Goal: Task Accomplishment & Management: Use online tool/utility

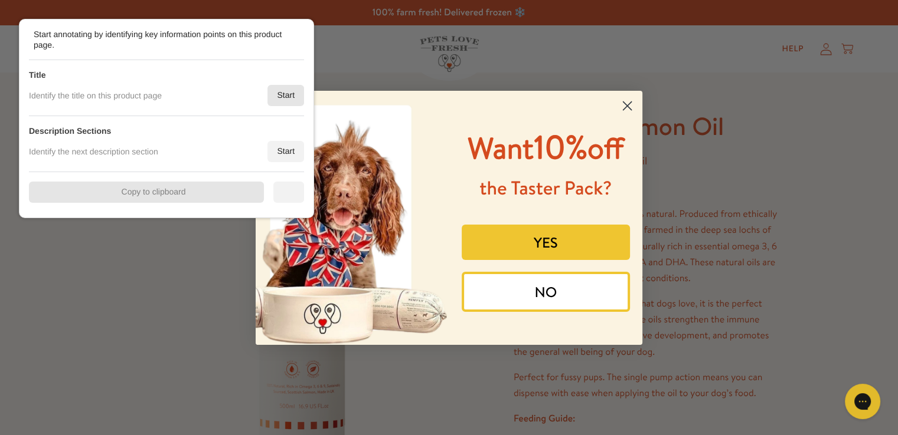
click at [276, 96] on div "Start" at bounding box center [285, 95] width 37 height 21
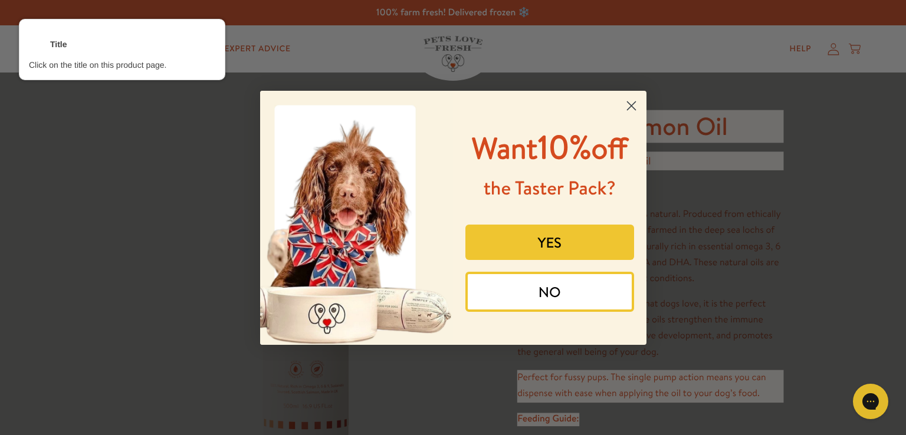
click at [670, 122] on div at bounding box center [650, 126] width 268 height 35
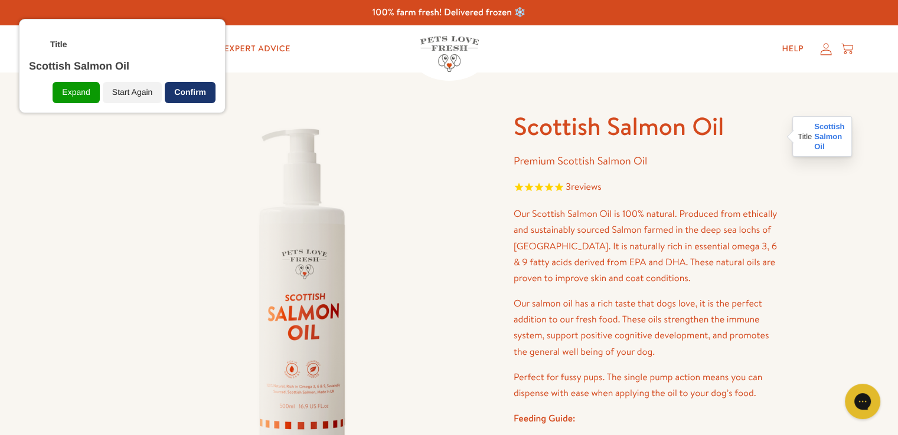
click at [190, 97] on div "Confirm" at bounding box center [190, 92] width 51 height 21
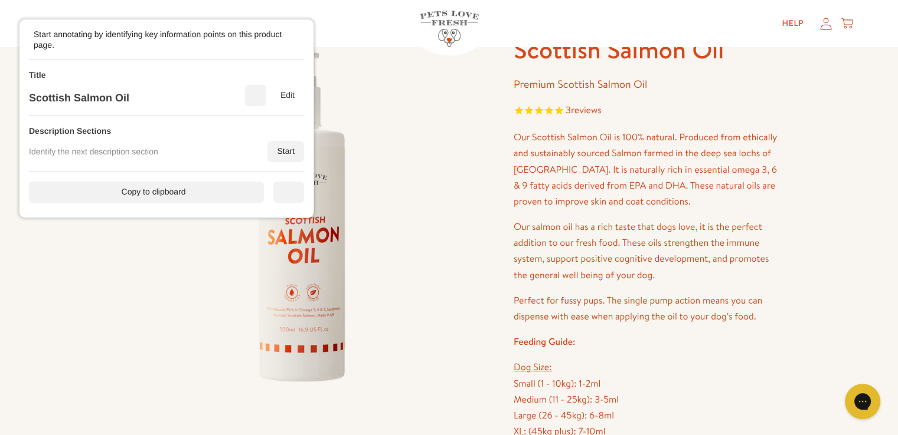
scroll to position [59, 0]
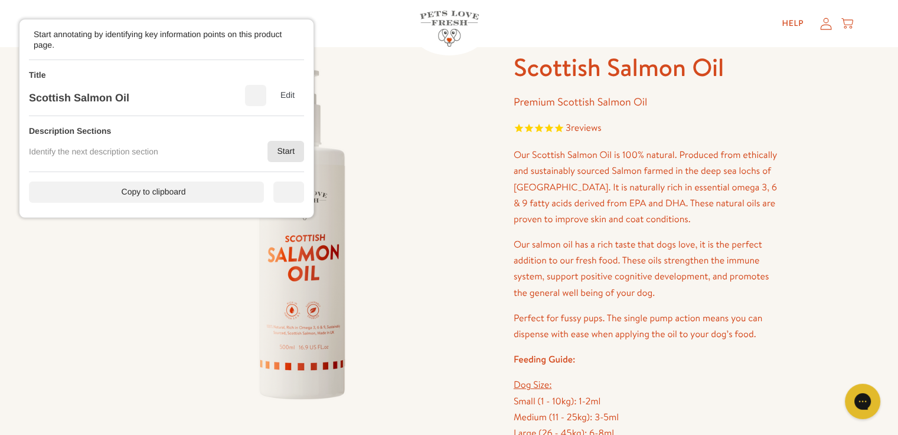
click at [286, 151] on div "Start" at bounding box center [285, 151] width 37 height 21
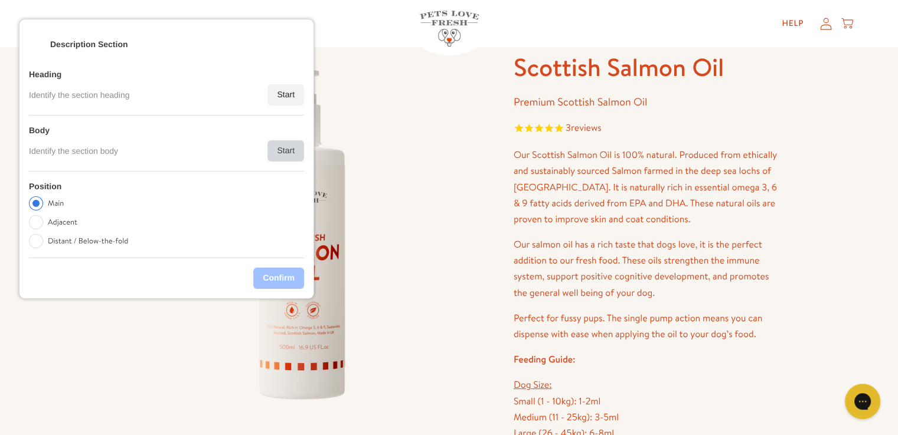
click at [284, 150] on div "Start" at bounding box center [285, 150] width 37 height 21
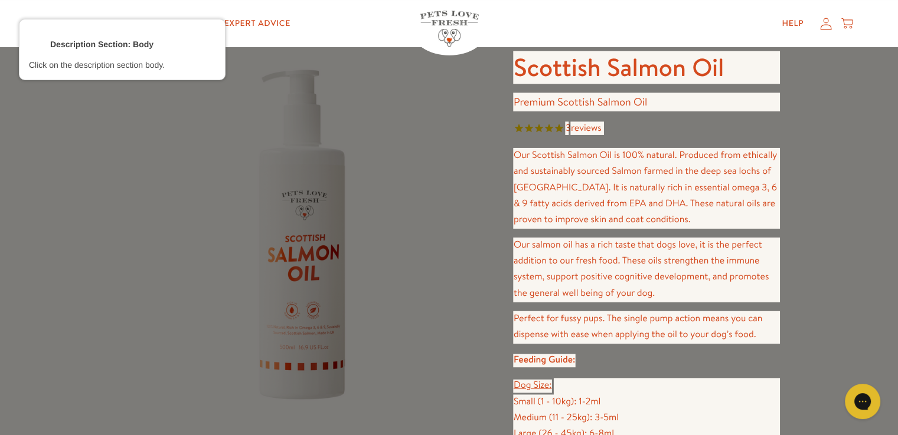
click at [604, 204] on div at bounding box center [646, 188] width 268 height 83
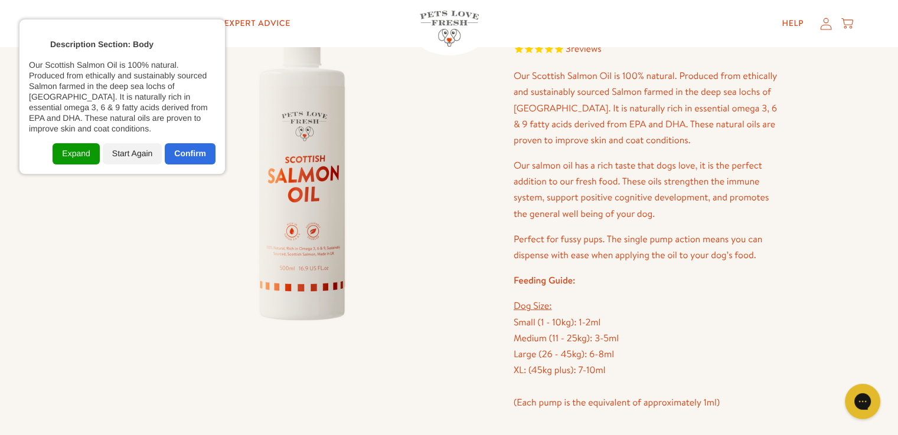
scroll to position [118, 0]
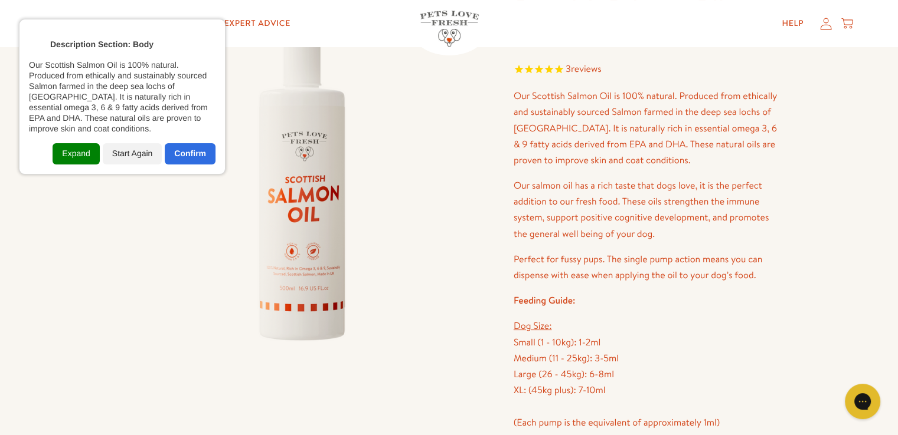
click at [71, 148] on div "Expand" at bounding box center [76, 153] width 47 height 21
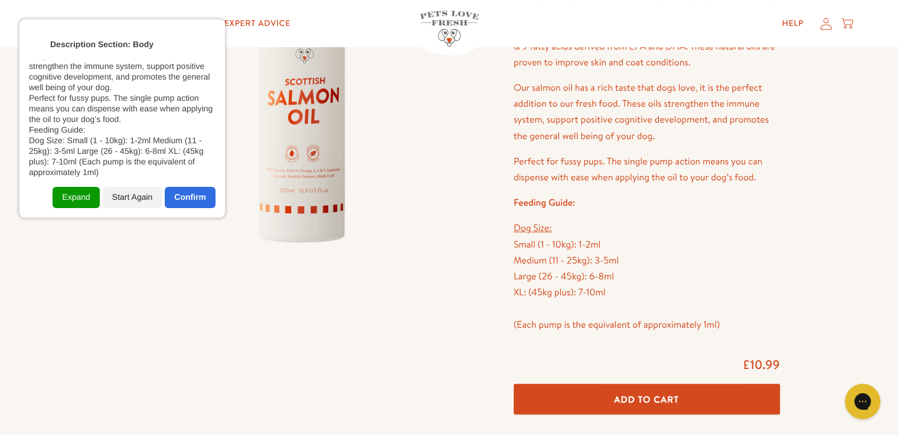
scroll to position [236, 0]
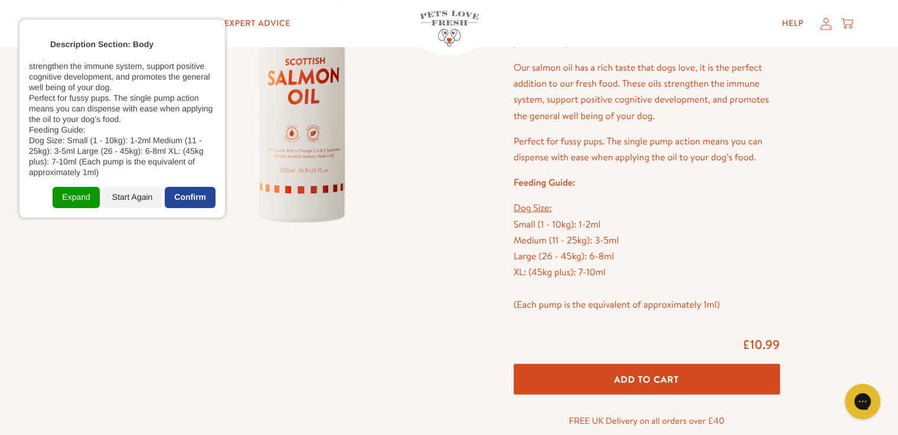
click at [204, 196] on div "Confirm" at bounding box center [190, 197] width 51 height 21
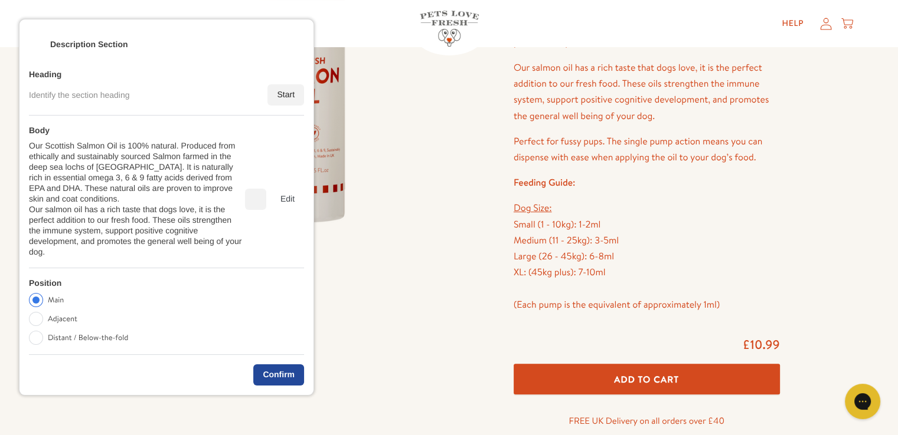
click at [279, 365] on div "Confirm" at bounding box center [278, 375] width 51 height 21
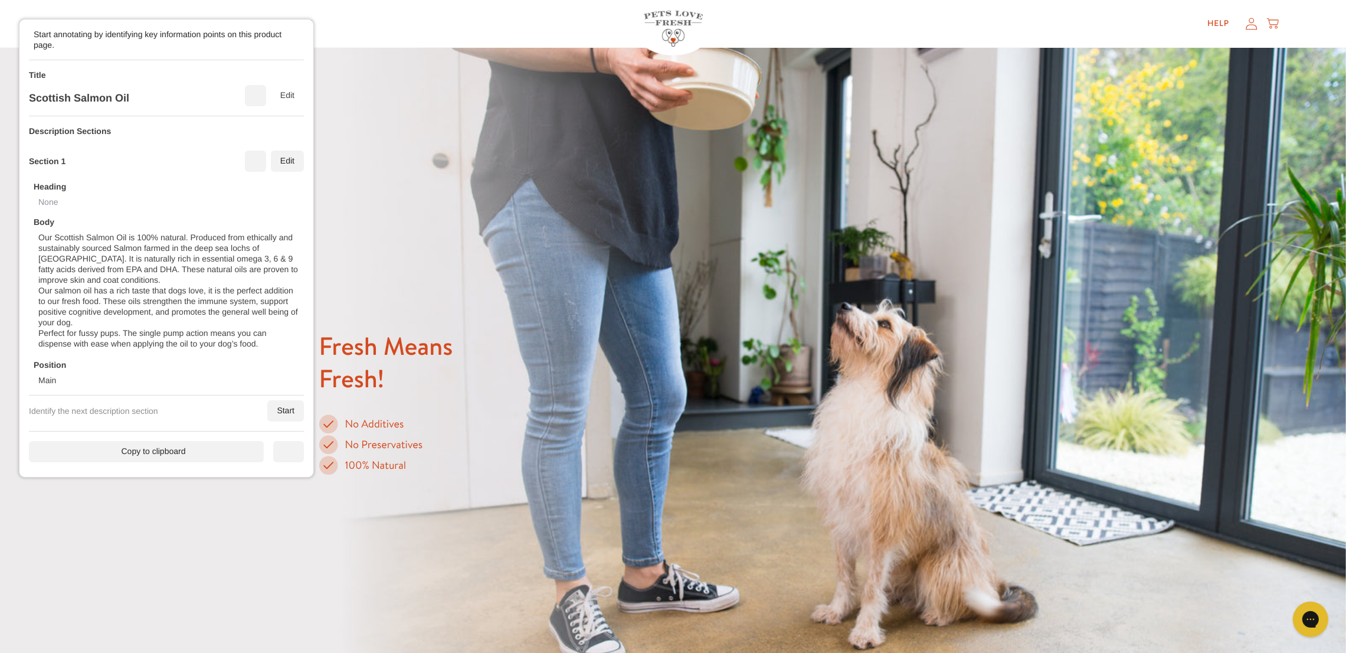
scroll to position [692, 0]
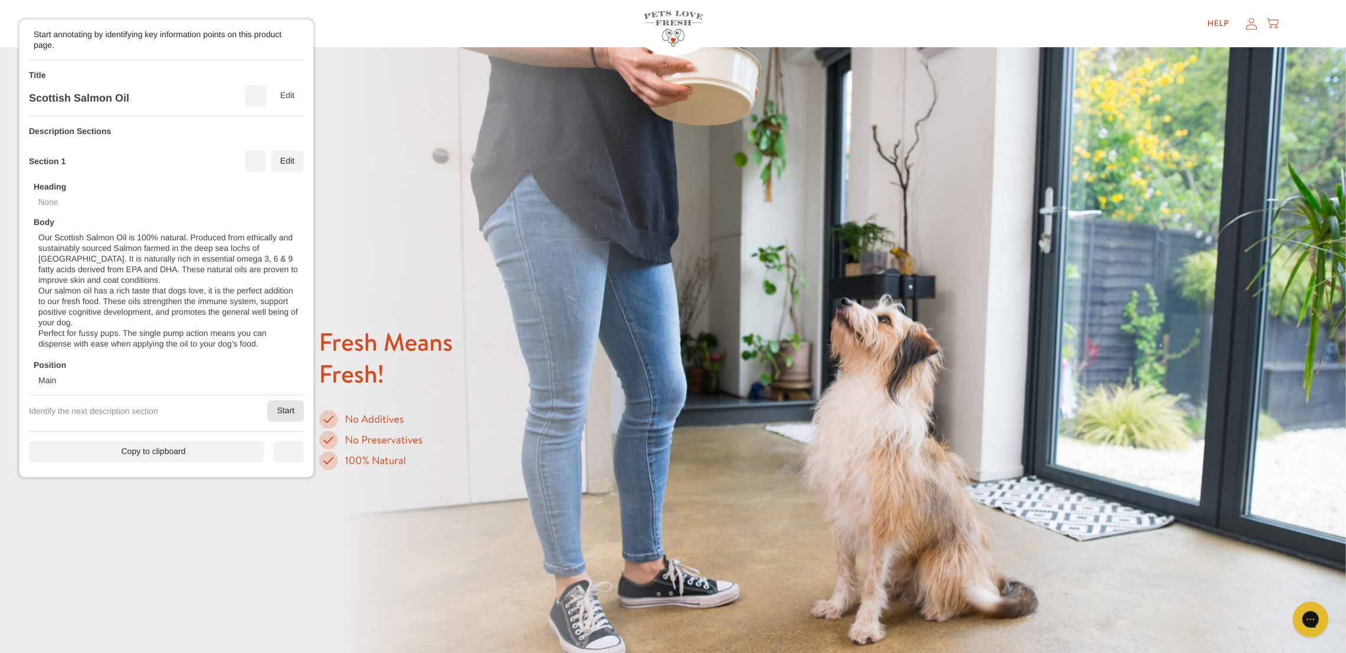
click at [291, 421] on div "Start" at bounding box center [285, 410] width 37 height 21
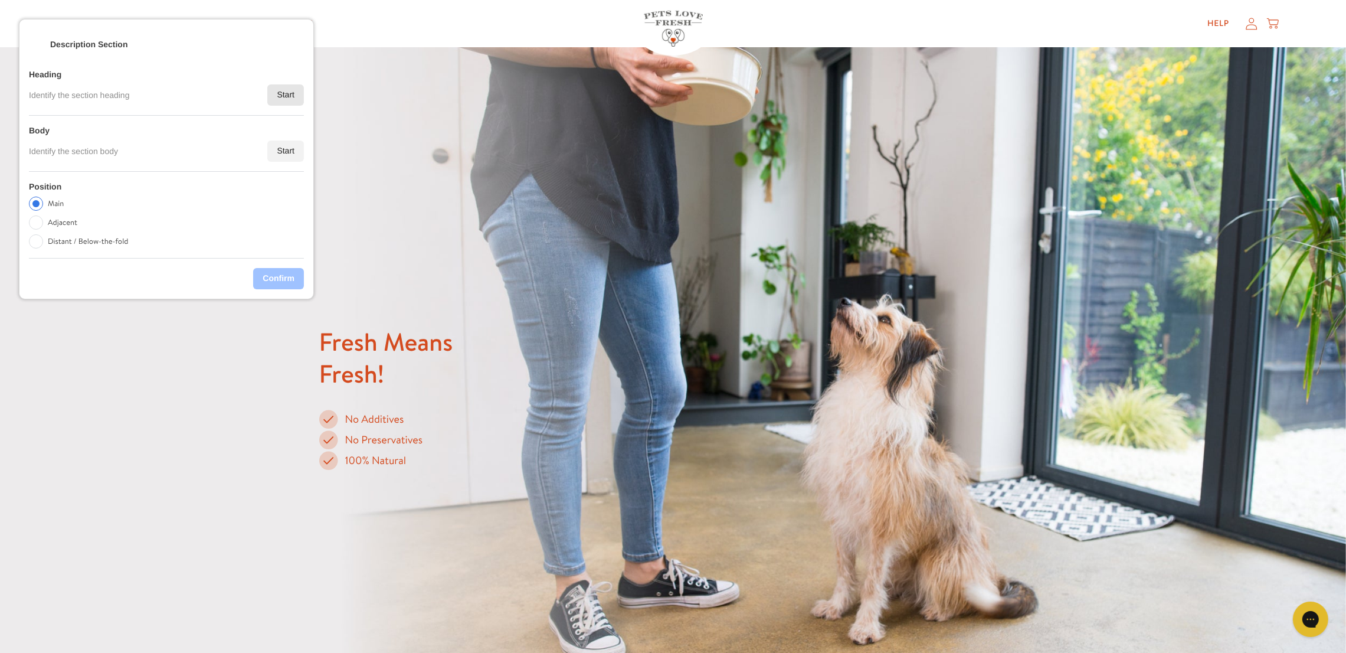
click at [271, 99] on div "Start" at bounding box center [285, 94] width 37 height 21
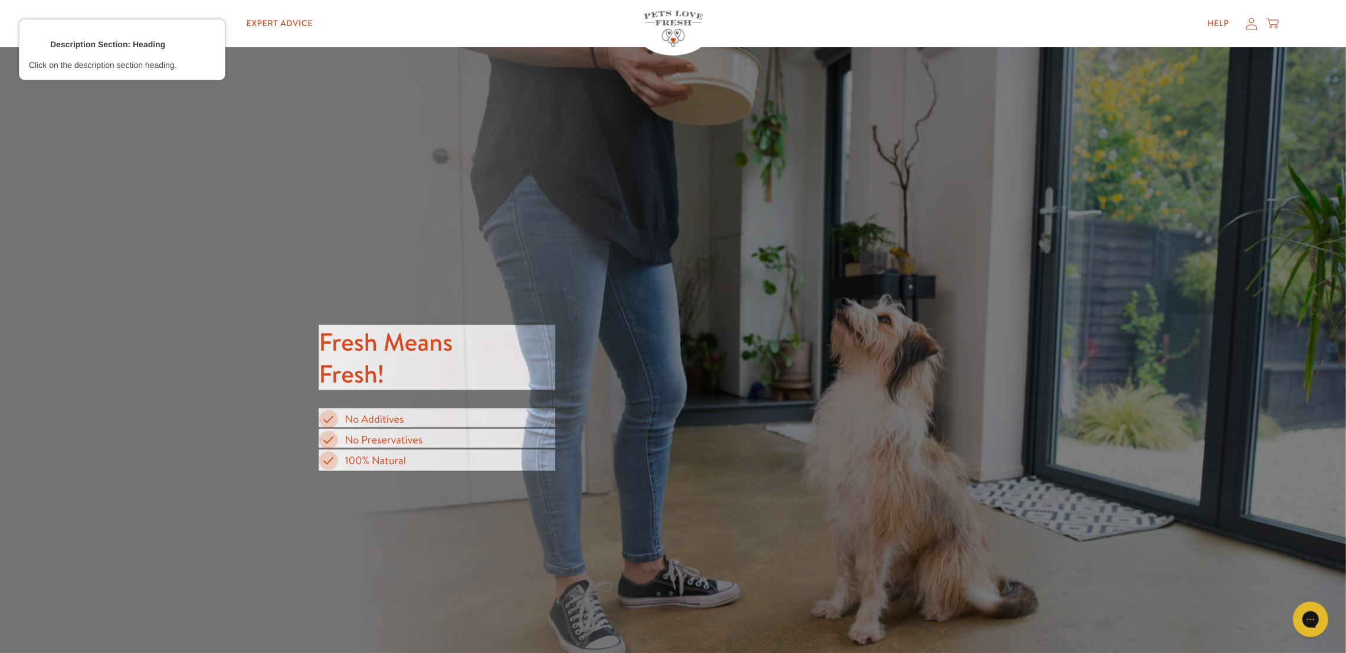
click at [394, 351] on div at bounding box center [437, 357] width 238 height 67
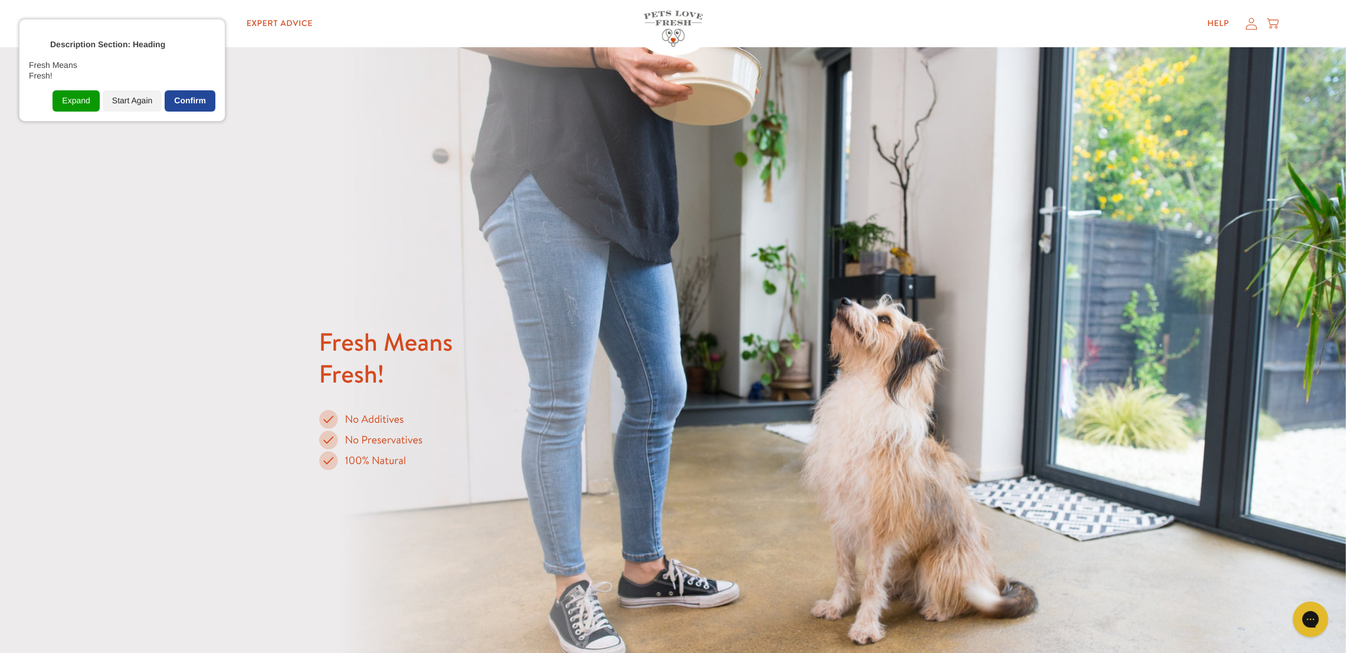
click at [185, 102] on div "Confirm" at bounding box center [190, 100] width 51 height 21
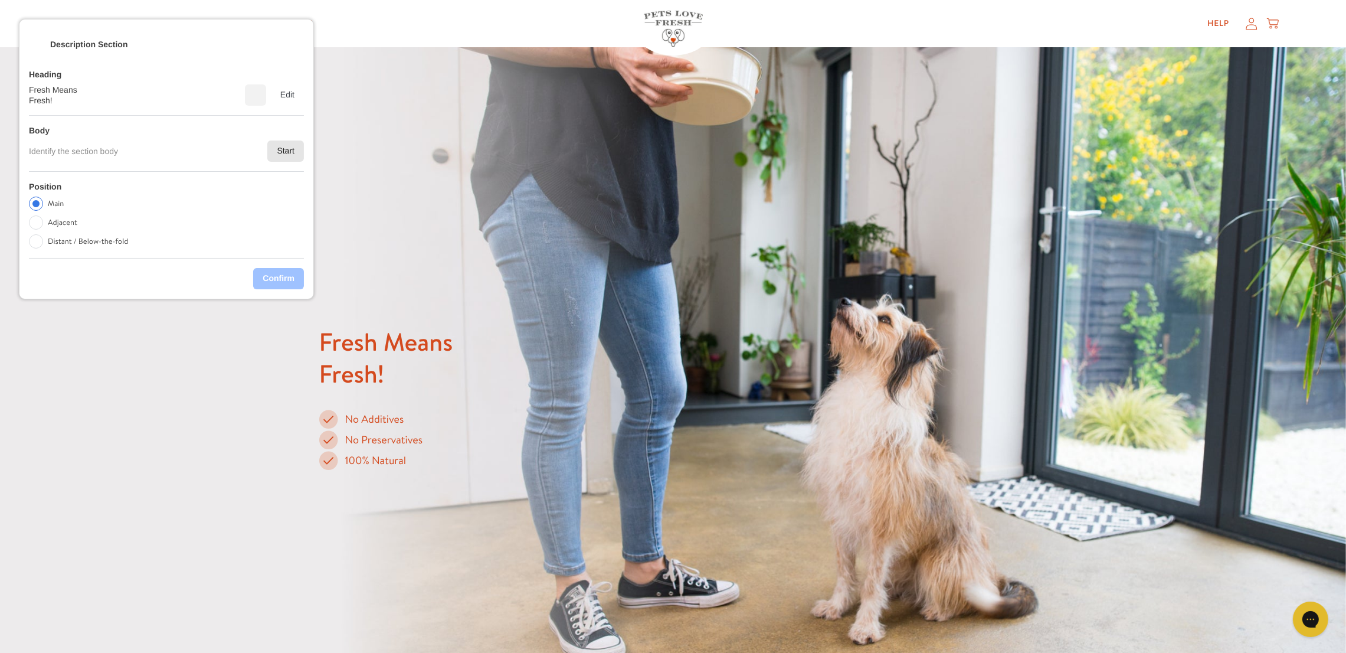
click at [302, 159] on div "Start" at bounding box center [285, 150] width 37 height 21
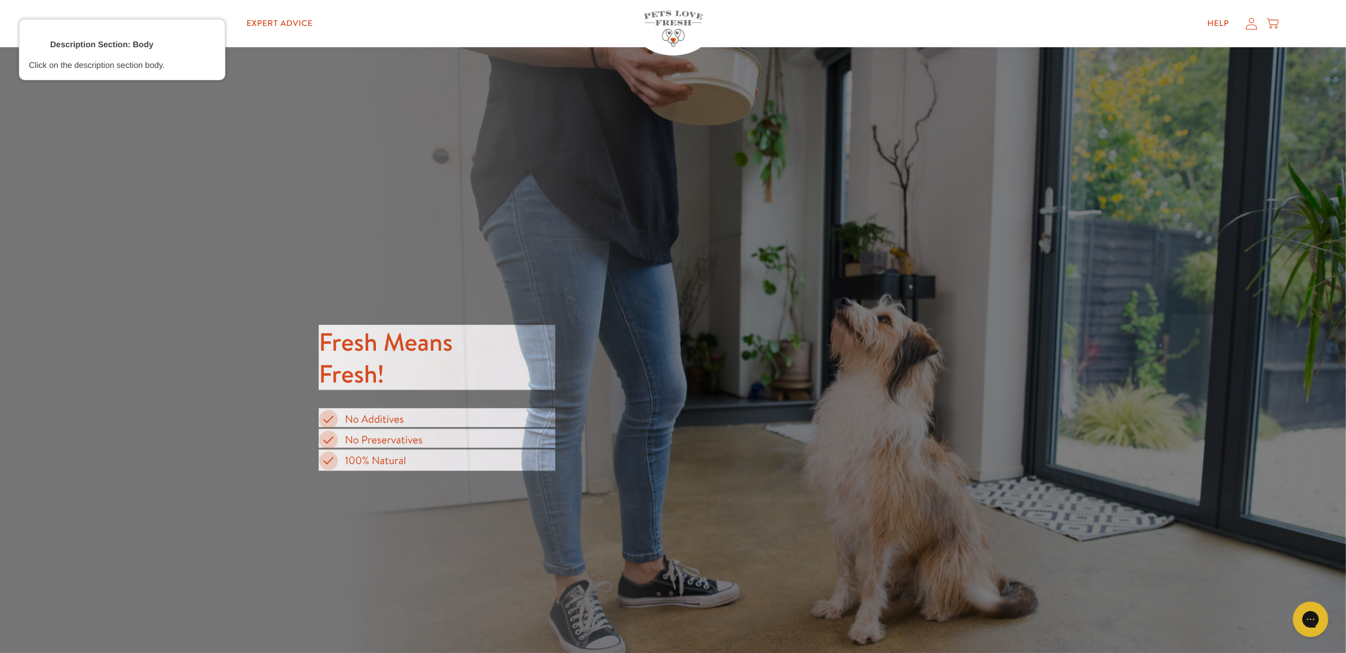
click at [376, 415] on div at bounding box center [437, 418] width 238 height 23
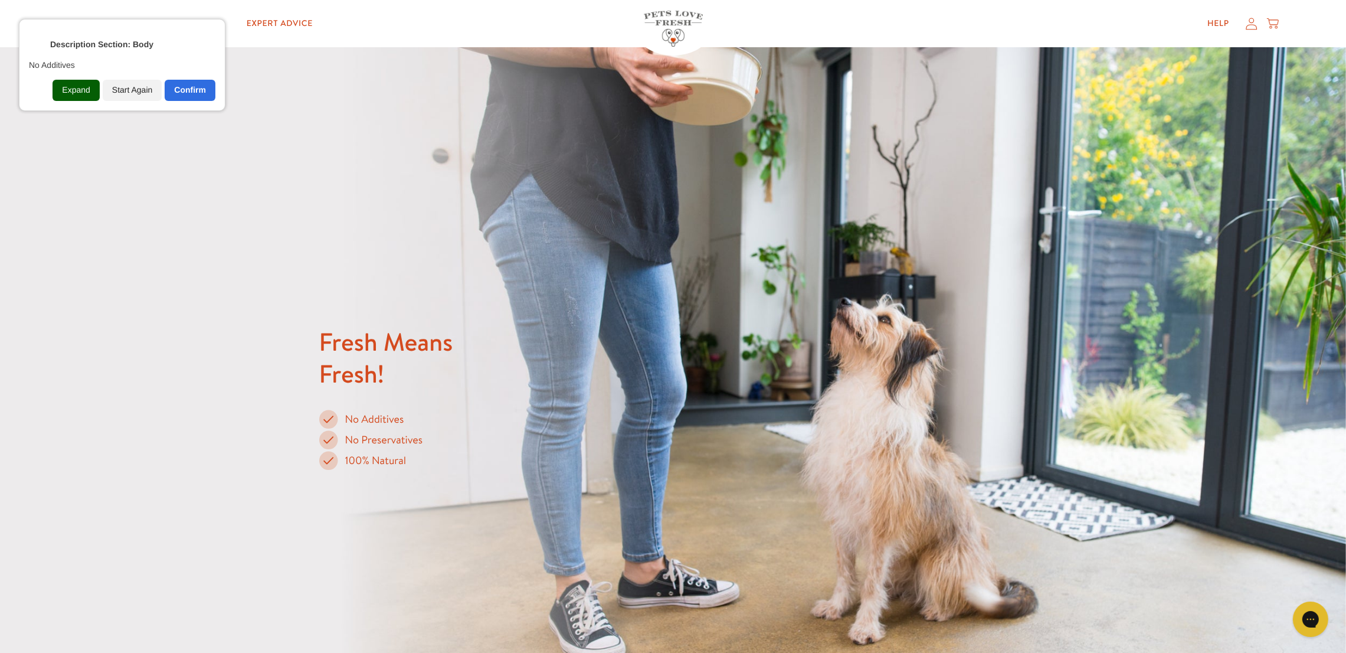
click at [63, 90] on div "Expand" at bounding box center [76, 90] width 47 height 21
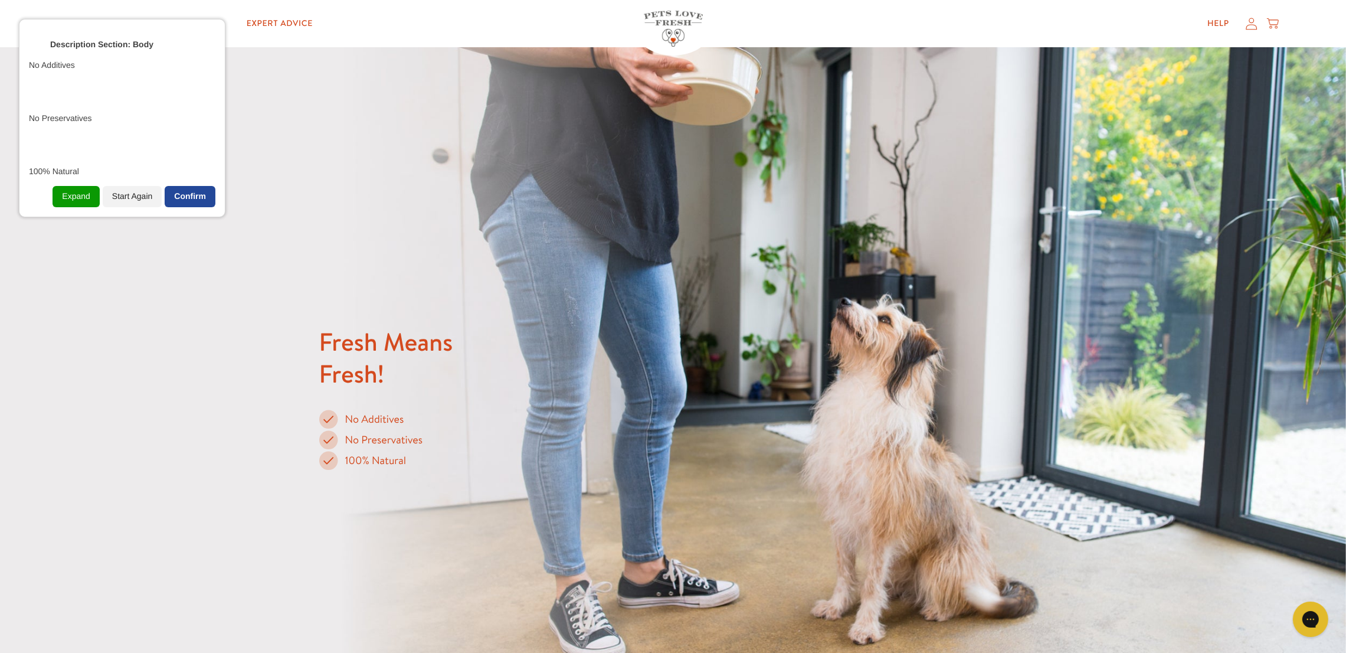
click at [200, 199] on div "Confirm" at bounding box center [190, 196] width 51 height 21
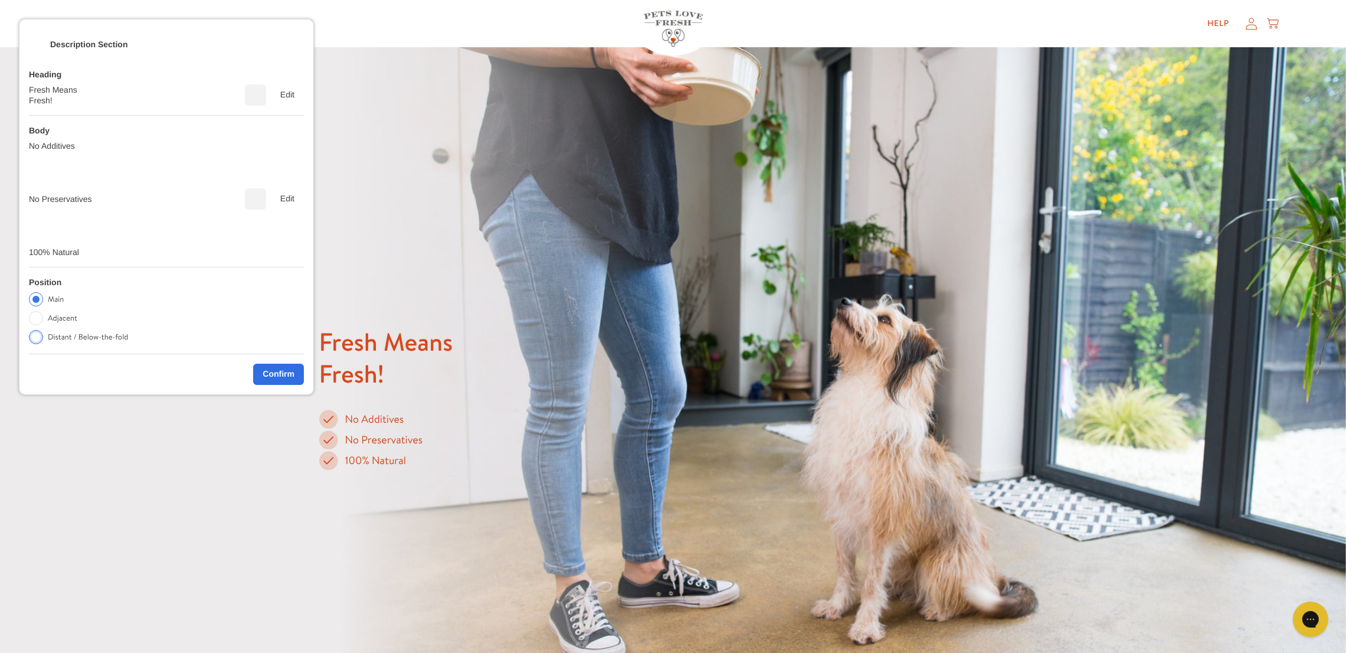
click at [75, 340] on label "Distant / Below-the-fold" at bounding box center [88, 337] width 80 height 14
click at [43, 340] on input "Distant / Below-the-fold" at bounding box center [36, 337] width 14 height 14
radio input "true"
click at [296, 378] on div "Confirm" at bounding box center [278, 373] width 51 height 21
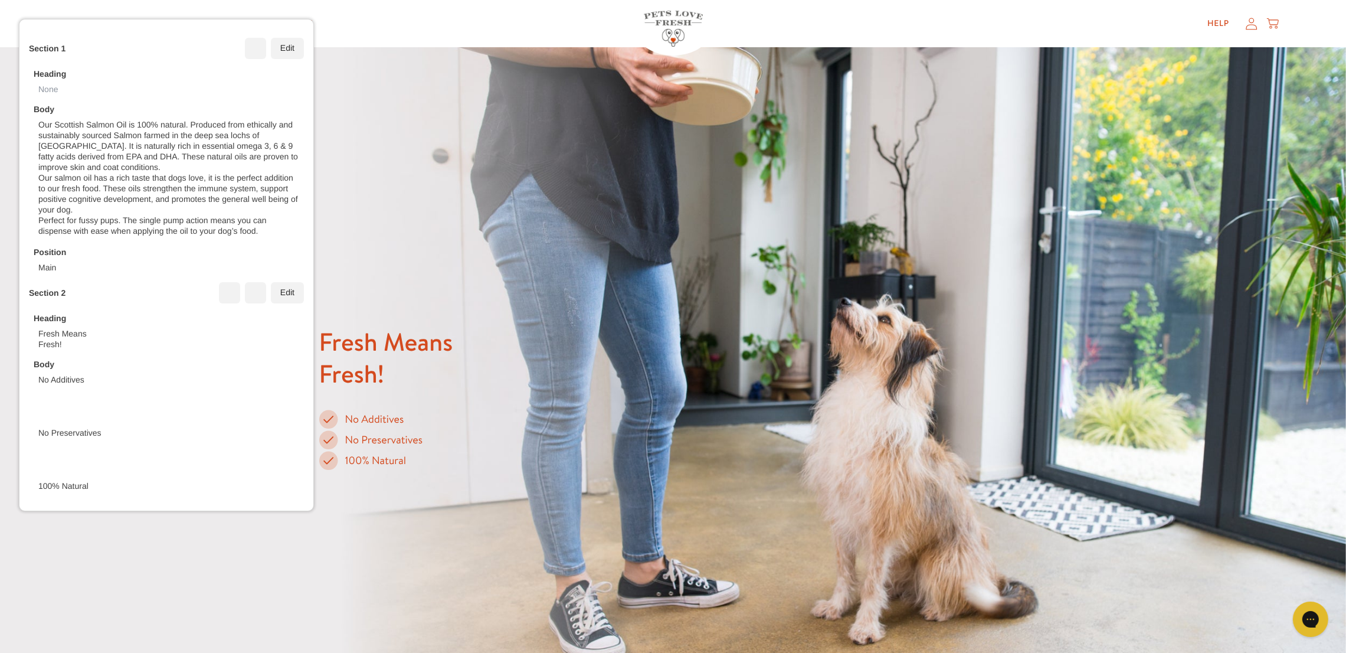
scroll to position [217, 0]
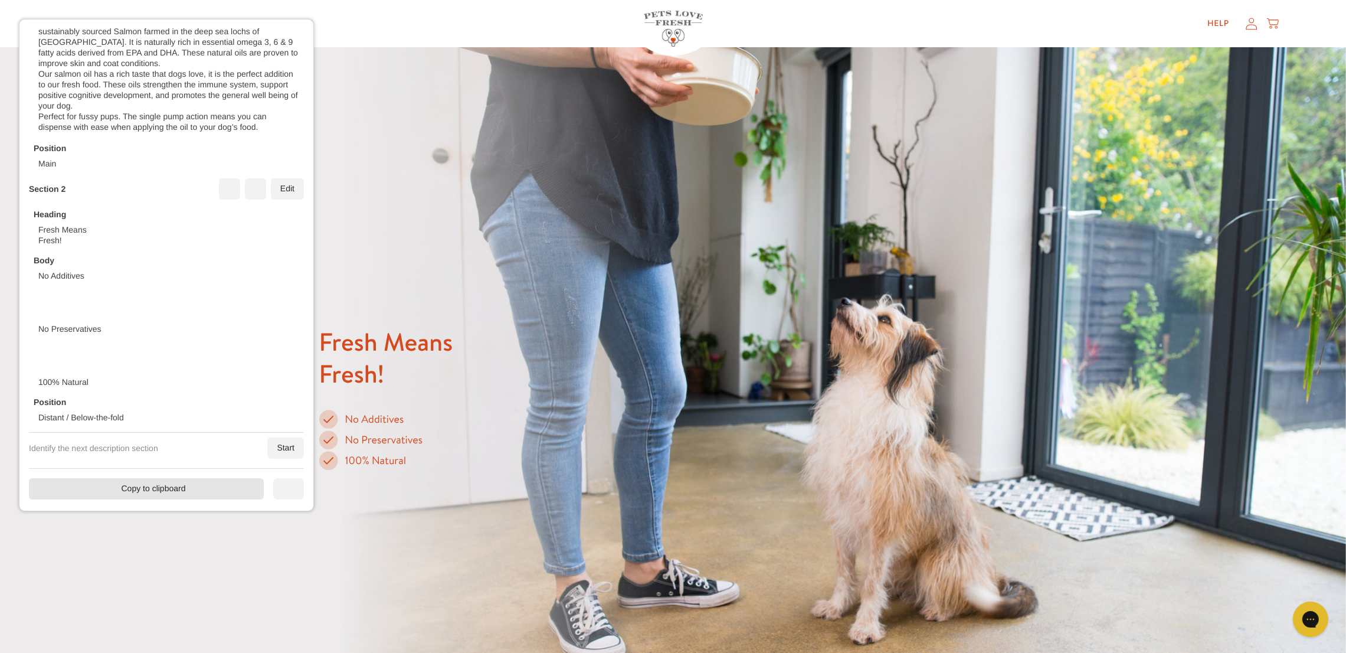
click at [185, 435] on div "Copy to clipboard" at bounding box center [146, 488] width 235 height 21
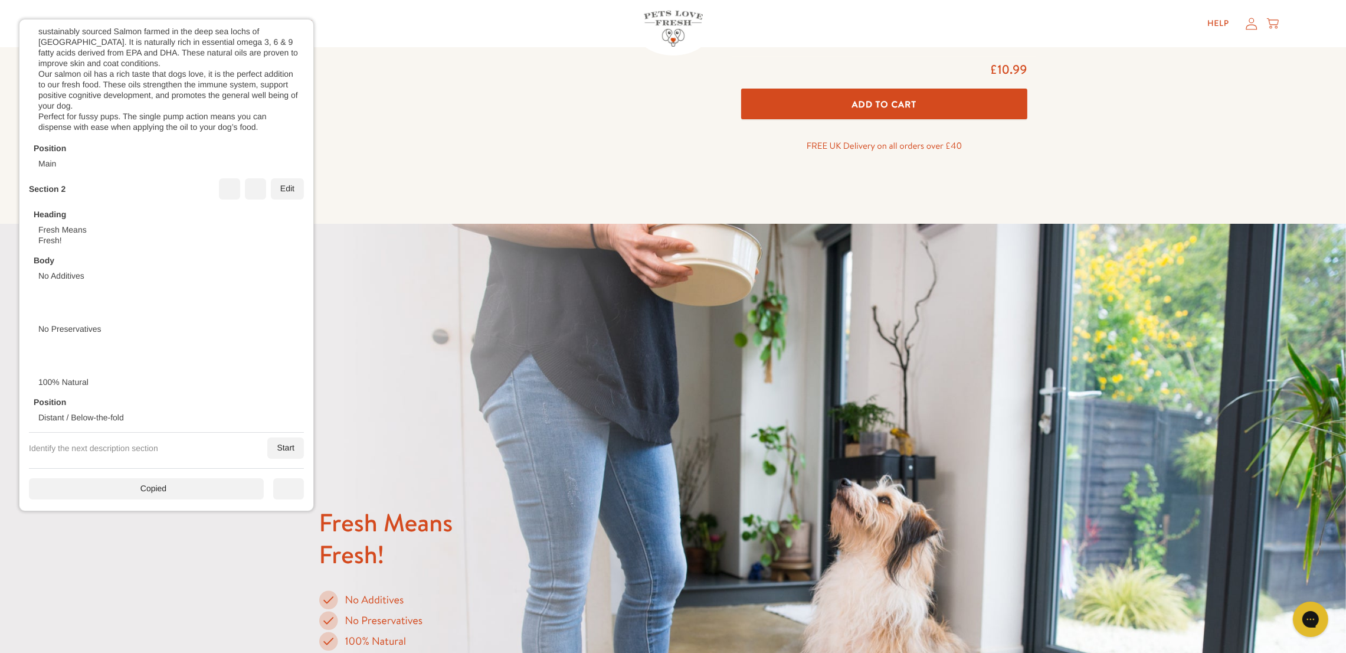
scroll to position [73, 0]
